Goal: Task Accomplishment & Management: Use online tool/utility

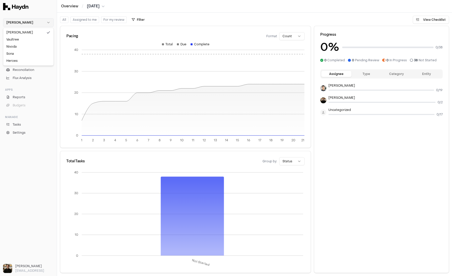
click at [42, 22] on html "Haydn Inbox 2 Close Overview Checklist Reconciliation Flux Analysis Apps Report…" at bounding box center [226, 138] width 452 height 276
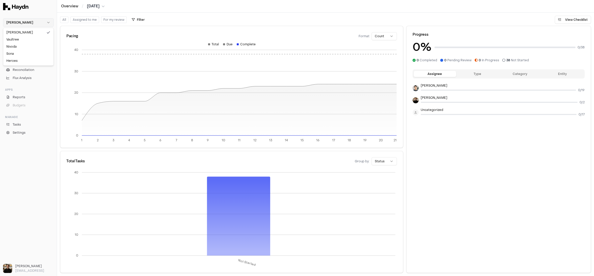
click at [24, 23] on html "Haydn Inbox 2 Close Overview Checklist Reconciliation Flux Analysis Apps Report…" at bounding box center [297, 138] width 594 height 276
click at [20, 47] on div "Nivoda" at bounding box center [28, 46] width 48 height 7
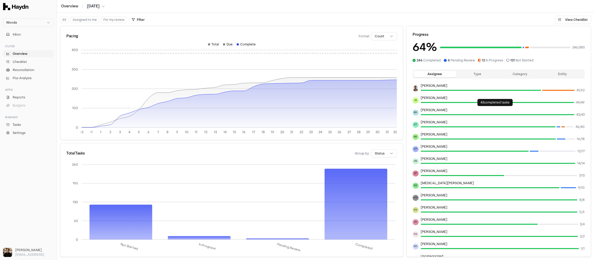
scroll to position [12, 0]
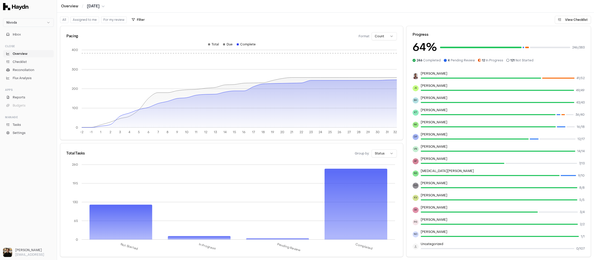
click at [362, 153] on html "Nivoda Inbox Close Overview Checklist Reconciliation Flux Analysis Apps Reports…" at bounding box center [297, 130] width 594 height 260
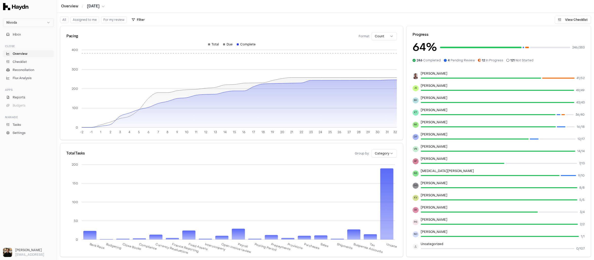
click at [362, 153] on html "Nivoda Inbox Close Overview Checklist Reconciliation Flux Analysis Apps Reports…" at bounding box center [297, 130] width 594 height 260
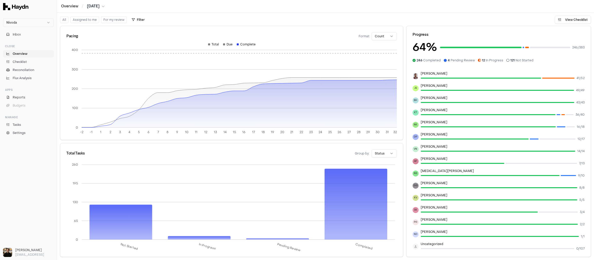
click at [362, 151] on html "Nivoda Inbox Close Overview Checklist Reconciliation Flux Analysis Apps Reports…" at bounding box center [297, 130] width 594 height 260
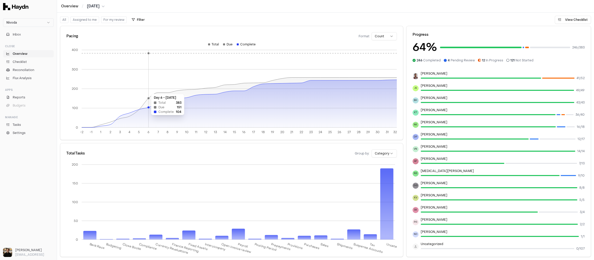
click at [148, 117] on icon at bounding box center [239, 104] width 315 height 48
click at [362, 78] on div at bounding box center [481, 78] width 121 height 1
click at [27, 54] on link "Overview" at bounding box center [28, 53] width 51 height 7
click at [26, 54] on span "Overview" at bounding box center [20, 53] width 15 height 5
click at [25, 64] on link "Checklist" at bounding box center [28, 61] width 51 height 7
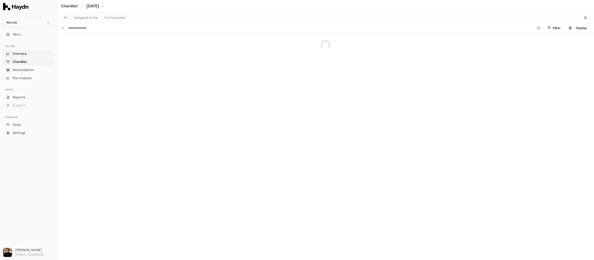
click at [24, 53] on span "Overview" at bounding box center [20, 53] width 14 height 5
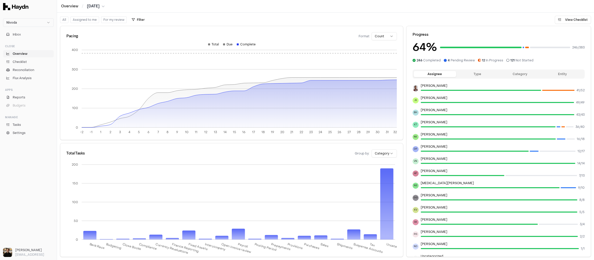
click at [362, 73] on button "Type" at bounding box center [477, 74] width 43 height 6
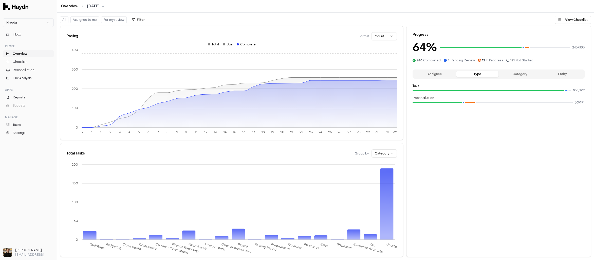
click at [362, 75] on button "Category" at bounding box center [520, 74] width 43 height 6
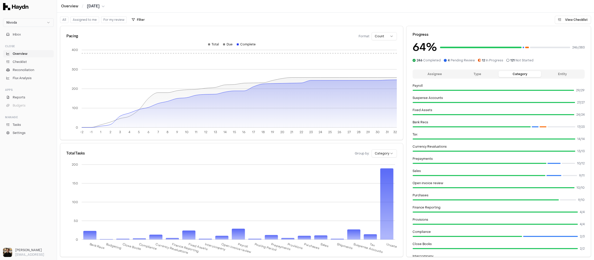
click at [362, 74] on button "Entity" at bounding box center [562, 74] width 43 height 6
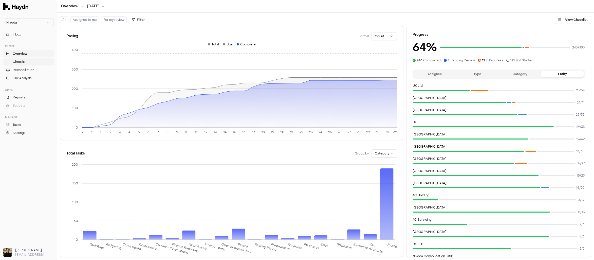
click at [25, 61] on span "Checklist" at bounding box center [20, 62] width 14 height 5
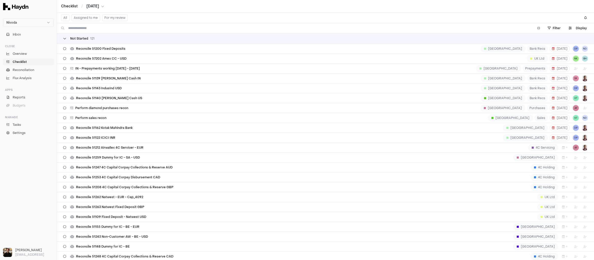
click at [70, 40] on span "Not Started" at bounding box center [79, 39] width 18 height 4
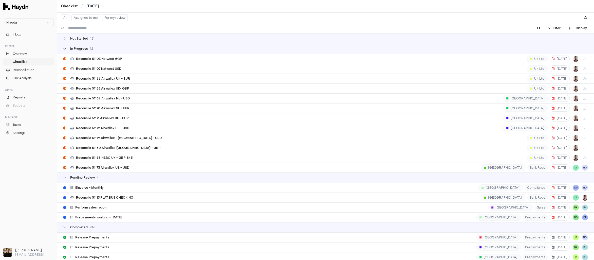
click at [69, 47] on div "In Progress 12" at bounding box center [78, 49] width 30 height 4
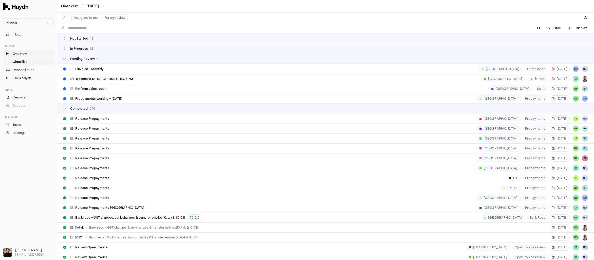
click at [27, 55] on span "Overview" at bounding box center [20, 53] width 14 height 5
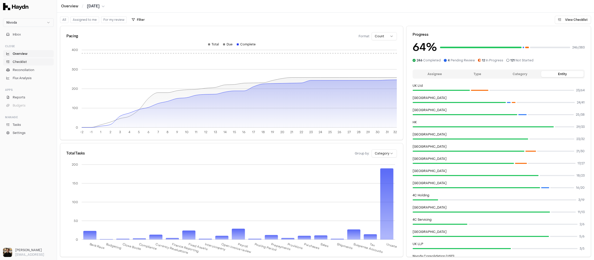
click at [28, 63] on link "Checklist" at bounding box center [28, 61] width 51 height 7
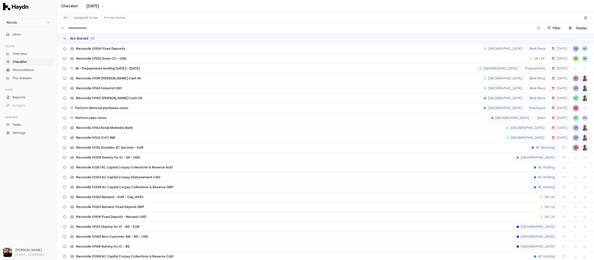
click at [94, 37] on span "121" at bounding box center [92, 39] width 4 height 4
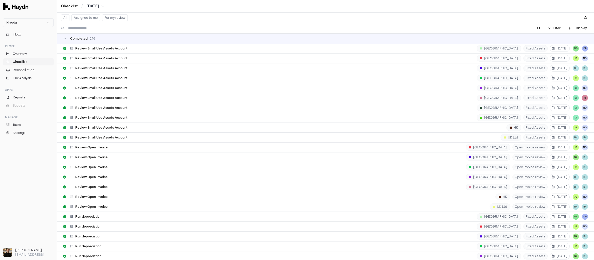
scroll to position [562, 0]
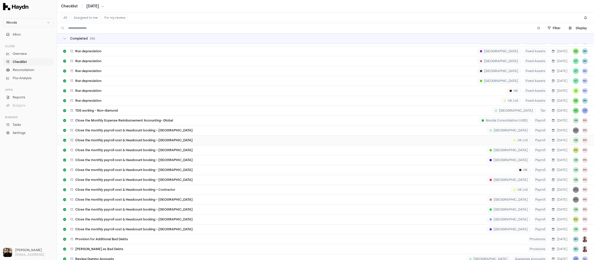
click at [103, 136] on div "Close the monthly payroll cost & Headcount booking - UK UK Ltd Payroll 6 Aug VN…" at bounding box center [325, 140] width 525 height 10
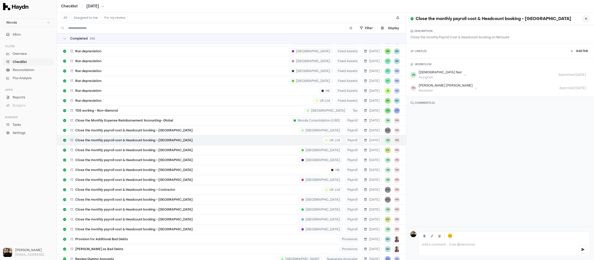
click at [362, 17] on icon at bounding box center [586, 18] width 2 height 3
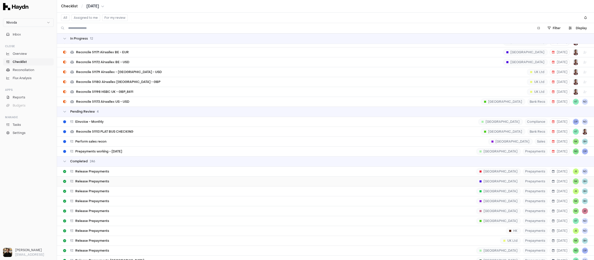
scroll to position [66, 0]
click at [101, 171] on div "Release Prepayments Australia Prepayments 1 Aug JS ND" at bounding box center [325, 171] width 525 height 10
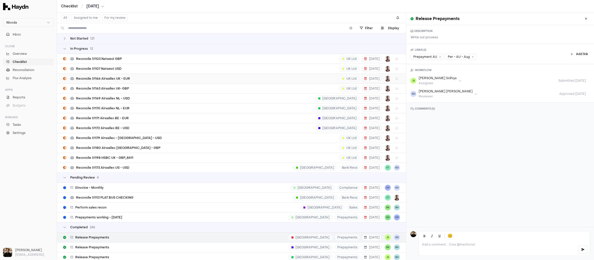
click at [108, 79] on span "Reconcile 51166 Airwallex UK - EUR" at bounding box center [103, 79] width 54 height 4
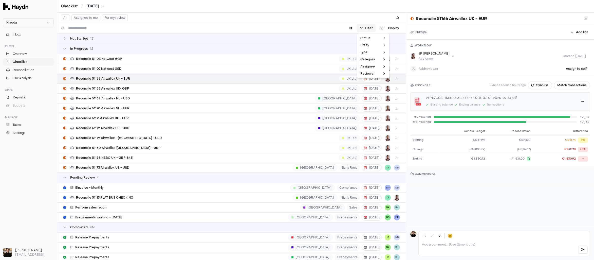
click at [362, 29] on html "Nivoda Inbox Close Overview Checklist Reconciliation Flux Analysis Apps Reports…" at bounding box center [297, 130] width 594 height 260
click at [27, 69] on span "Reconciliation" at bounding box center [24, 70] width 22 height 5
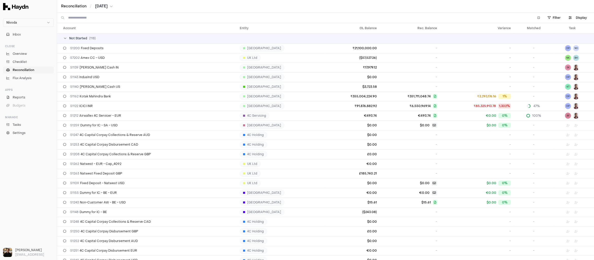
click at [78, 40] on span "Not Started" at bounding box center [78, 38] width 18 height 4
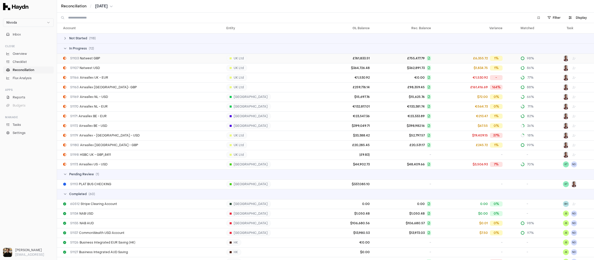
click at [99, 58] on span "51103 Natwest GBP" at bounding box center [85, 58] width 30 height 4
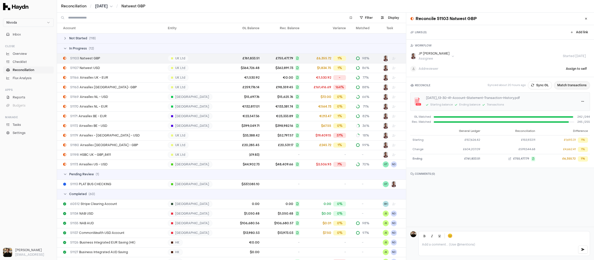
click at [362, 86] on button "Match transactions" at bounding box center [572, 85] width 36 height 8
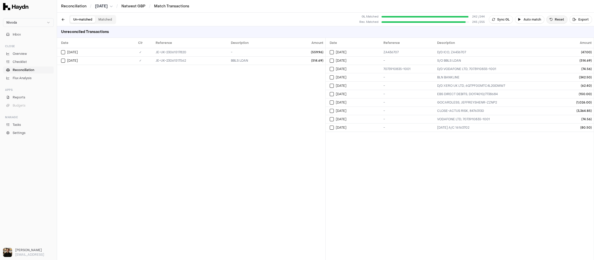
click at [362, 22] on button "Reset" at bounding box center [557, 19] width 21 height 8
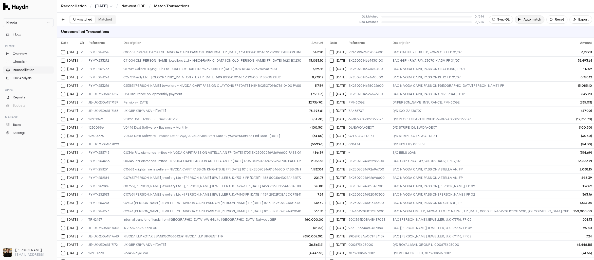
click at [362, 21] on button "Auto match" at bounding box center [529, 19] width 29 height 8
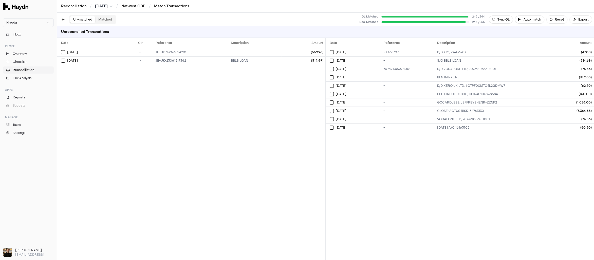
click at [104, 18] on button "Matched" at bounding box center [105, 19] width 20 height 7
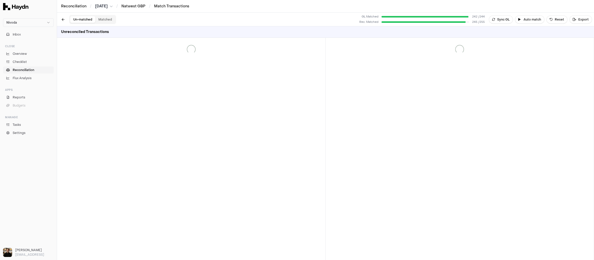
click at [84, 20] on button "Un-matched" at bounding box center [82, 19] width 25 height 7
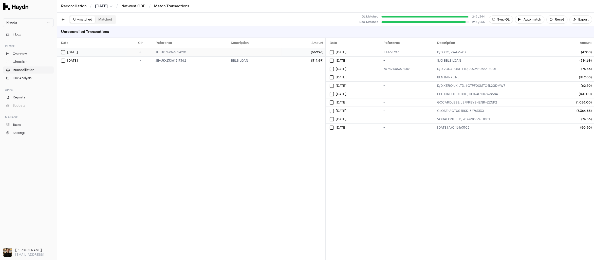
click at [128, 53] on td "✓" at bounding box center [140, 52] width 26 height 8
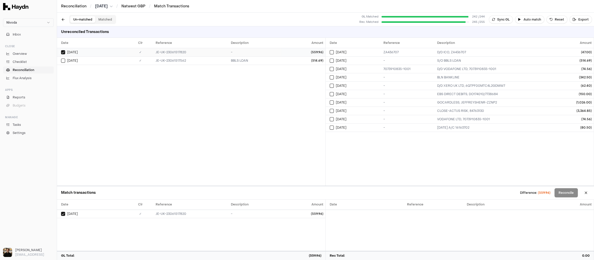
click at [128, 53] on td "✓" at bounding box center [140, 52] width 26 height 8
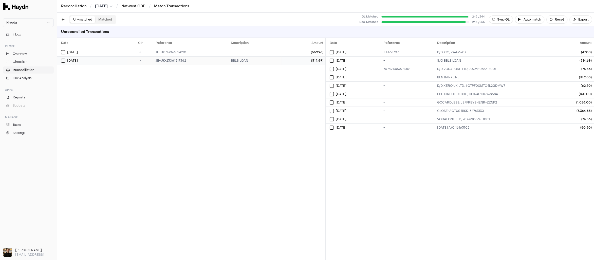
click at [77, 62] on div "Jul 31" at bounding box center [94, 61] width 66 height 4
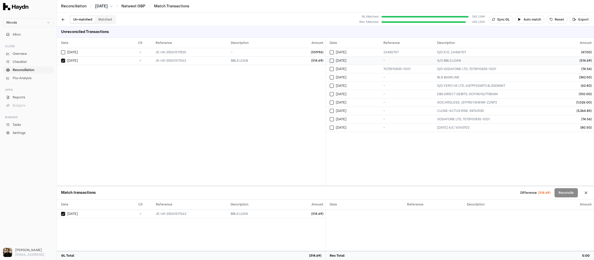
click at [362, 58] on td "S/O BBLS LOAN" at bounding box center [497, 60] width 124 height 8
click at [27, 55] on span "Overview" at bounding box center [20, 53] width 14 height 5
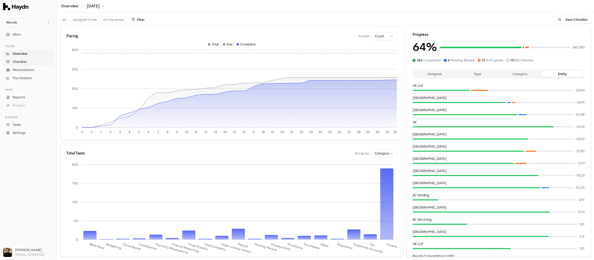
click at [26, 63] on span "Checklist" at bounding box center [20, 62] width 14 height 5
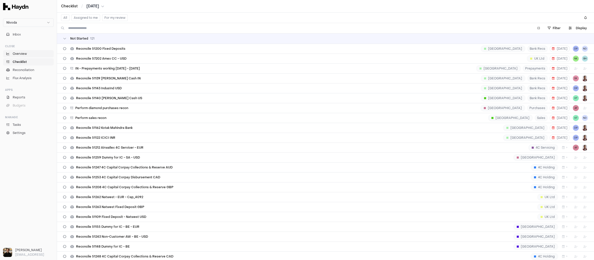
click at [25, 56] on span "Overview" at bounding box center [20, 53] width 14 height 5
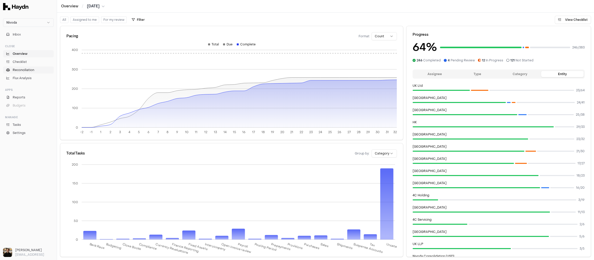
click at [23, 69] on span "Reconciliation" at bounding box center [24, 70] width 22 height 5
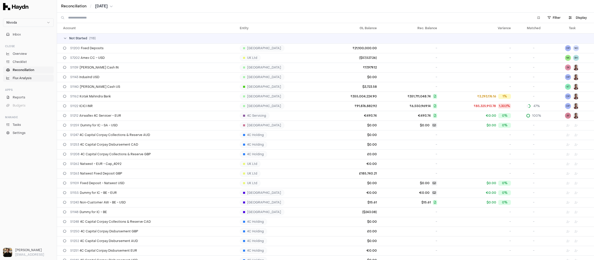
click at [31, 78] on link "Flux Analysis" at bounding box center [28, 78] width 51 height 7
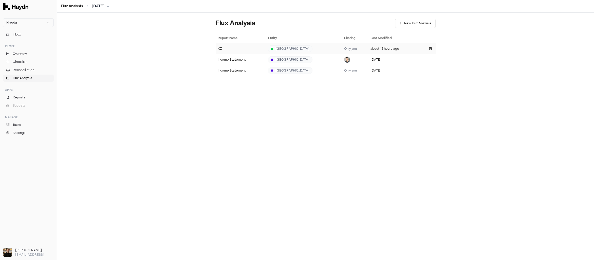
click at [229, 47] on div "XZ" at bounding box center [241, 49] width 46 height 4
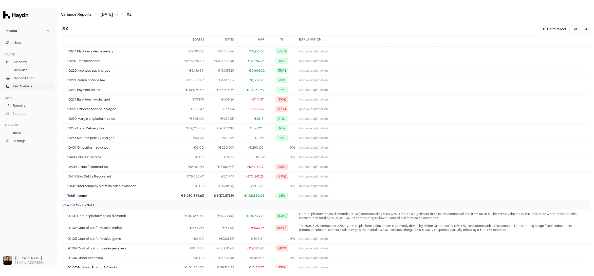
scroll to position [43, 0]
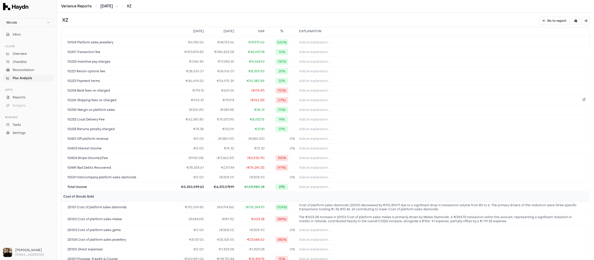
click at [314, 98] on span "Add an explanation..." at bounding box center [314, 100] width 31 height 4
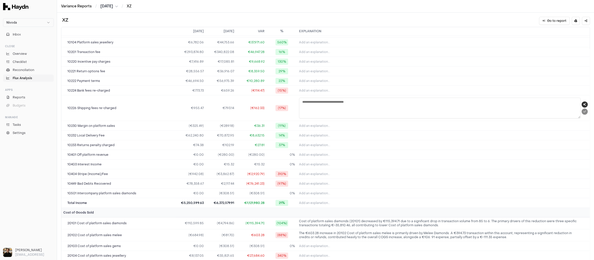
click at [362, 103] on icon "button" at bounding box center [584, 104] width 3 height 3
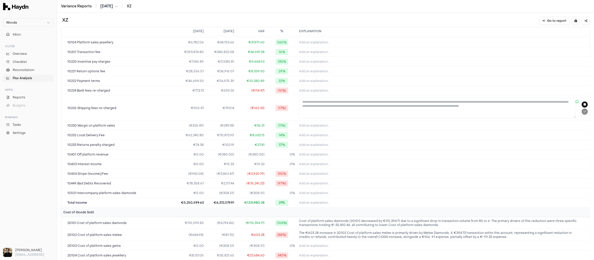
type textarea "**********"
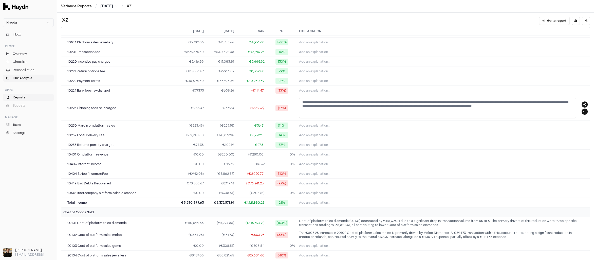
click at [36, 96] on link "Reports" at bounding box center [28, 97] width 51 height 7
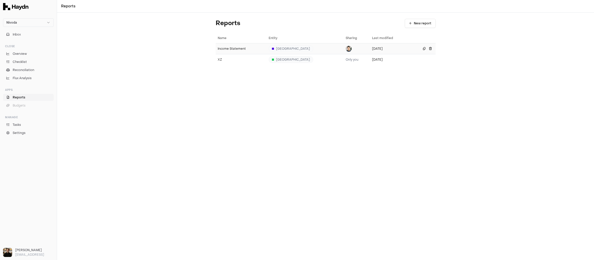
click at [242, 49] on div "Income Statement" at bounding box center [241, 49] width 47 height 4
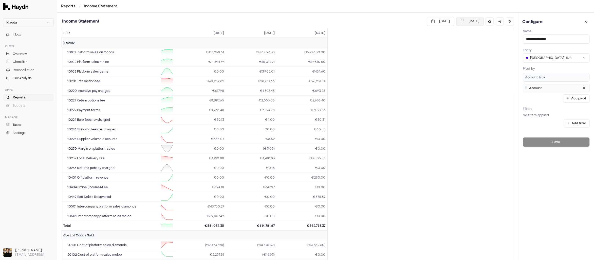
click at [362, 21] on button "[DATE]" at bounding box center [469, 21] width 27 height 9
click at [362, 22] on html "Nivoda Inbox Close Overview Checklist Reconciliation Flux Analysis Apps Reports…" at bounding box center [297, 130] width 594 height 260
click at [220, 79] on td "€30,252.82" at bounding box center [200, 81] width 51 height 10
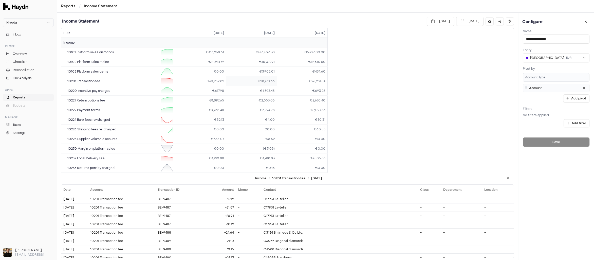
click at [252, 82] on td "€28,770.66" at bounding box center [251, 81] width 51 height 10
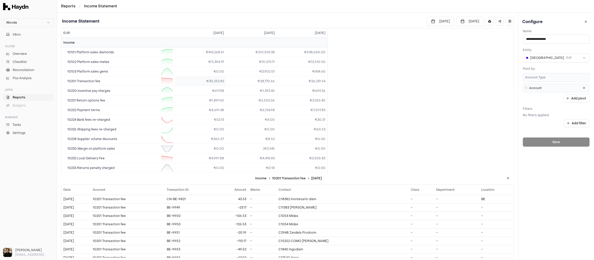
click at [223, 82] on td "€30,252.82" at bounding box center [200, 81] width 51 height 10
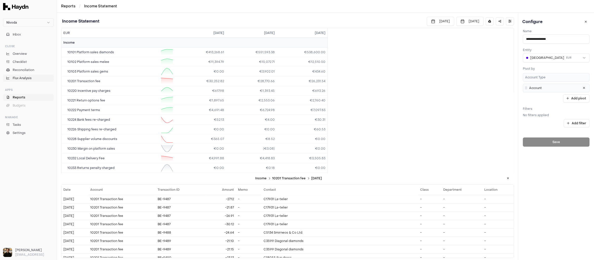
click at [27, 77] on span "Flux Analysis" at bounding box center [22, 78] width 19 height 5
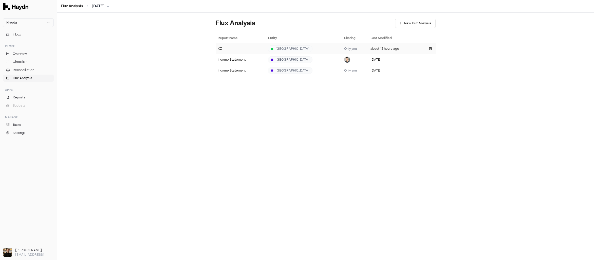
click at [229, 49] on div "XZ" at bounding box center [241, 49] width 46 height 4
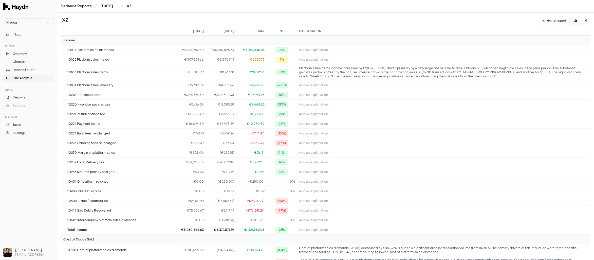
click at [107, 5] on span "Jul 2025" at bounding box center [106, 6] width 13 height 5
click at [170, 16] on html "Nivoda Inbox Close Overview Checklist Reconciliation Flux Analysis Apps Reports…" at bounding box center [297, 130] width 594 height 260
click at [362, 71] on span "Platform sales gems income increased by $28.5K (53.7%), driven primarily by a n…" at bounding box center [441, 72] width 284 height 12
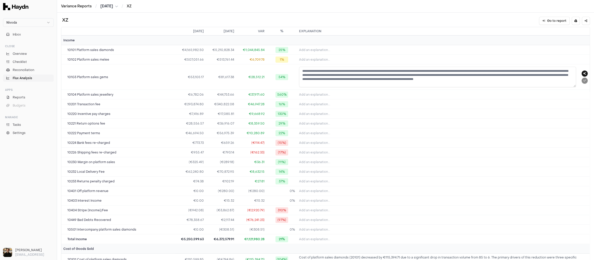
click at [362, 80] on div at bounding box center [585, 76] width 6 height 13
click at [362, 103] on button "Add an explanation..." at bounding box center [443, 104] width 289 height 7
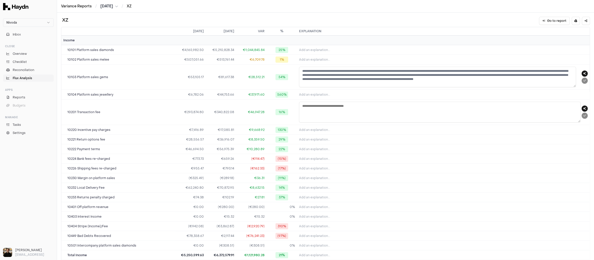
click at [362, 77] on textarea "**********" at bounding box center [437, 77] width 277 height 21
click at [362, 91] on button "Add an explanation..." at bounding box center [443, 94] width 289 height 7
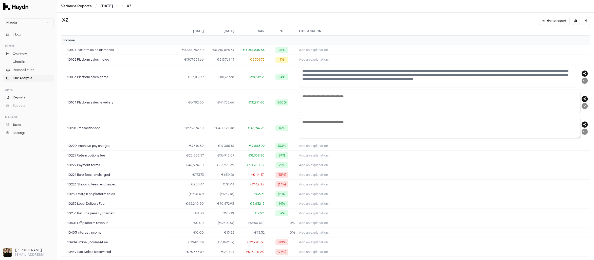
click at [115, 5] on button "Jul 2025" at bounding box center [109, 6] width 18 height 5
click at [105, 38] on button "Jun" at bounding box center [110, 37] width 17 height 9
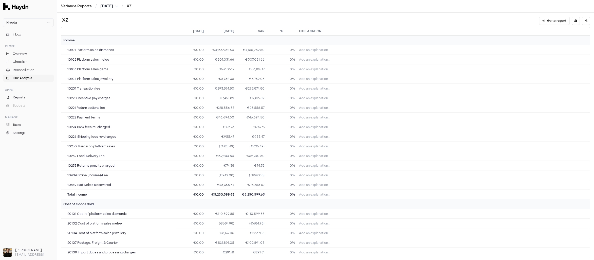
click at [19, 75] on link "Flux Analysis" at bounding box center [28, 78] width 51 height 7
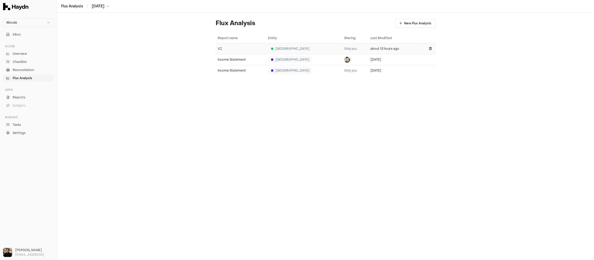
click at [223, 50] on div "XZ" at bounding box center [241, 49] width 46 height 4
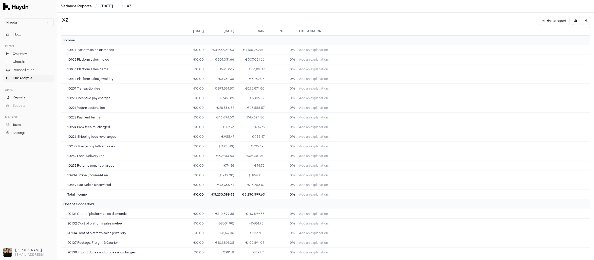
click at [111, 7] on span "Jun 2025" at bounding box center [106, 6] width 13 height 5
click at [120, 37] on button "Jul" at bounding box center [128, 37] width 17 height 9
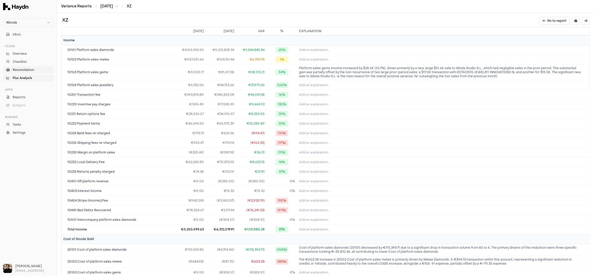
click at [28, 70] on span "Reconciliation" at bounding box center [24, 70] width 22 height 5
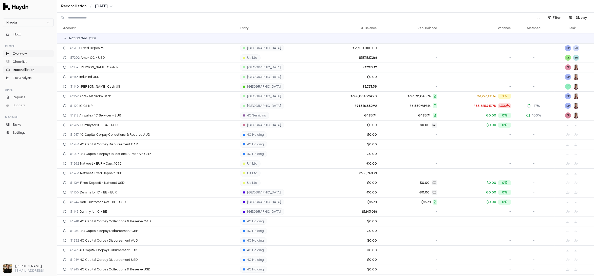
click at [26, 55] on span "Overview" at bounding box center [20, 53] width 14 height 5
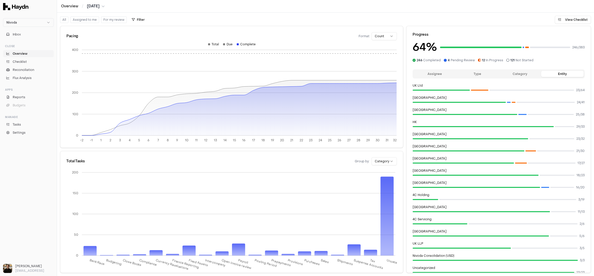
click at [362, 38] on html "Nivoda Inbox Close Overview Checklist Reconciliation Flux Analysis Apps Reports…" at bounding box center [297, 138] width 594 height 276
click at [362, 37] on html "Nivoda Inbox Close Overview Checklist Reconciliation Flux Analysis Apps Reports…" at bounding box center [297, 138] width 594 height 276
click at [362, 158] on html "Nivoda Inbox Close Overview Checklist Reconciliation Flux Analysis Apps Reports…" at bounding box center [297, 138] width 594 height 276
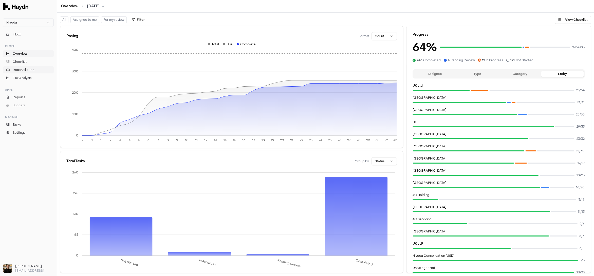
click at [22, 69] on span "Reconciliation" at bounding box center [24, 70] width 22 height 5
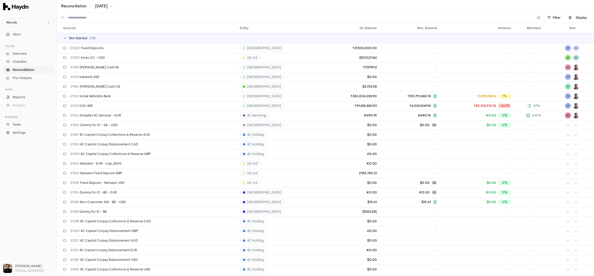
click at [74, 37] on span "Not Started" at bounding box center [78, 38] width 18 height 4
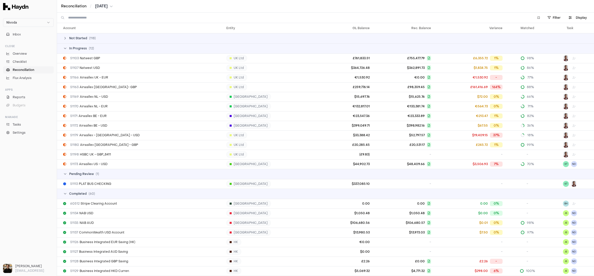
click at [74, 37] on span "Not Started" at bounding box center [78, 38] width 18 height 4
